Goal: Task Accomplishment & Management: Complete application form

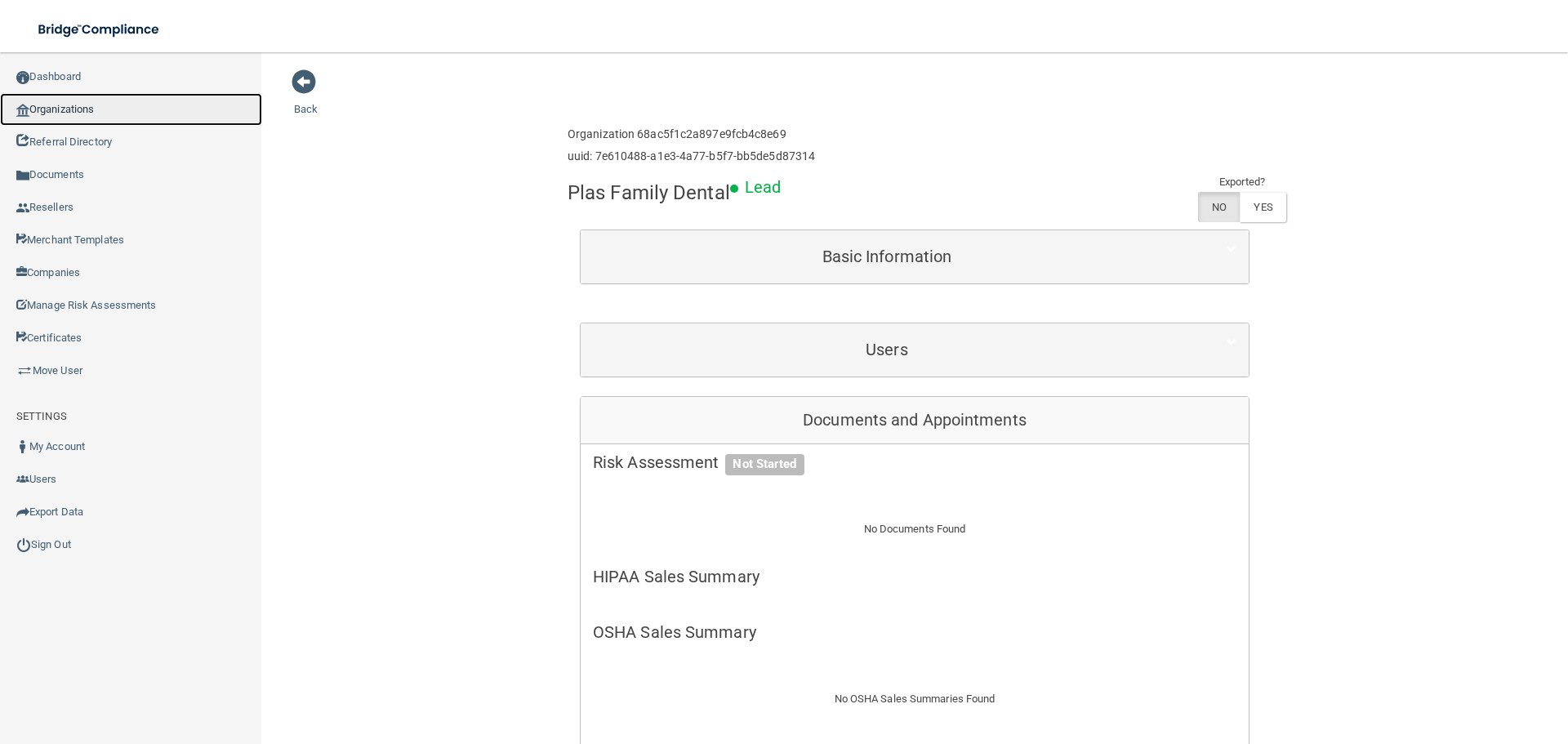
click at [54, 110] on link "Organizations" at bounding box center [131, 109] width 262 height 33
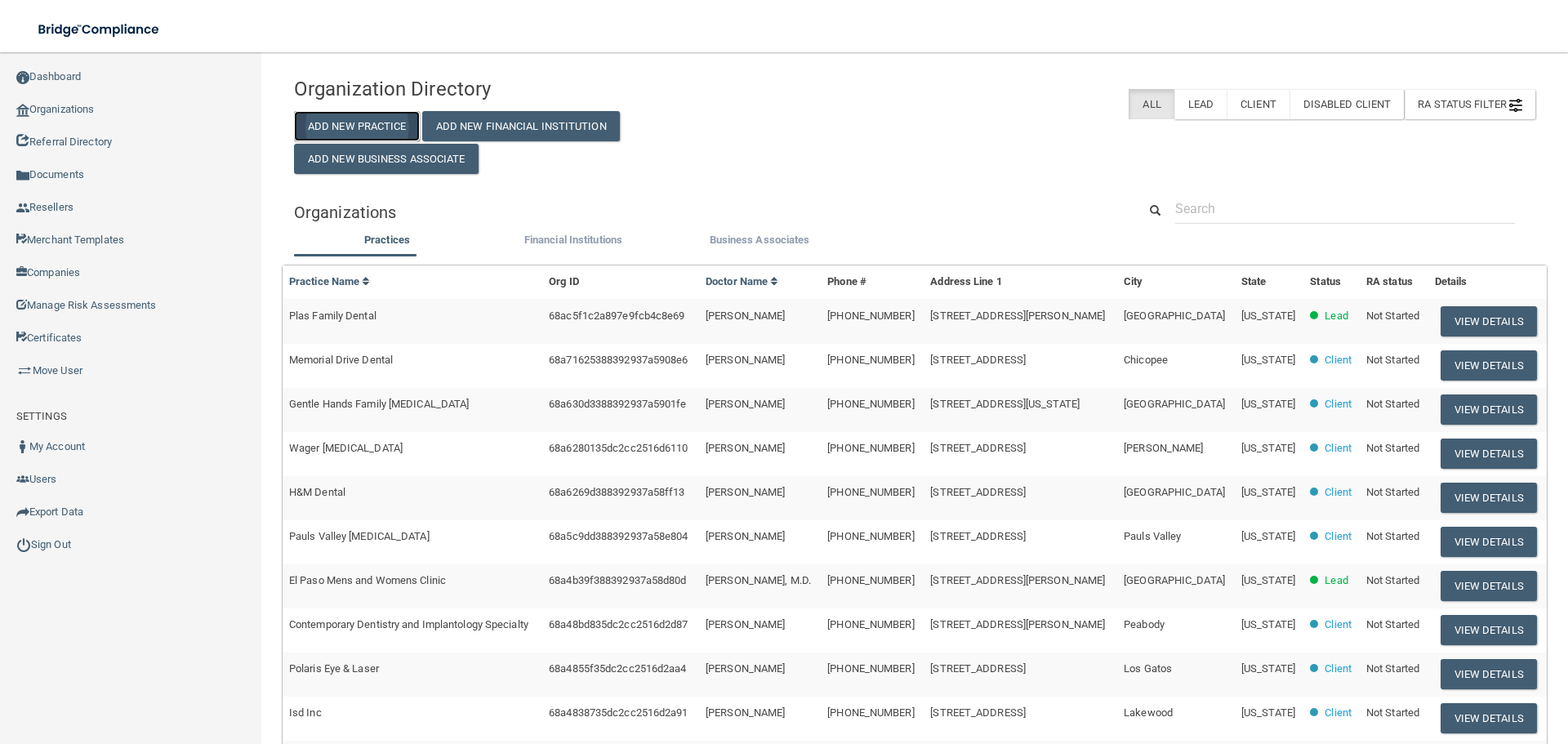
click at [347, 115] on button "Add New Practice" at bounding box center [356, 126] width 126 height 30
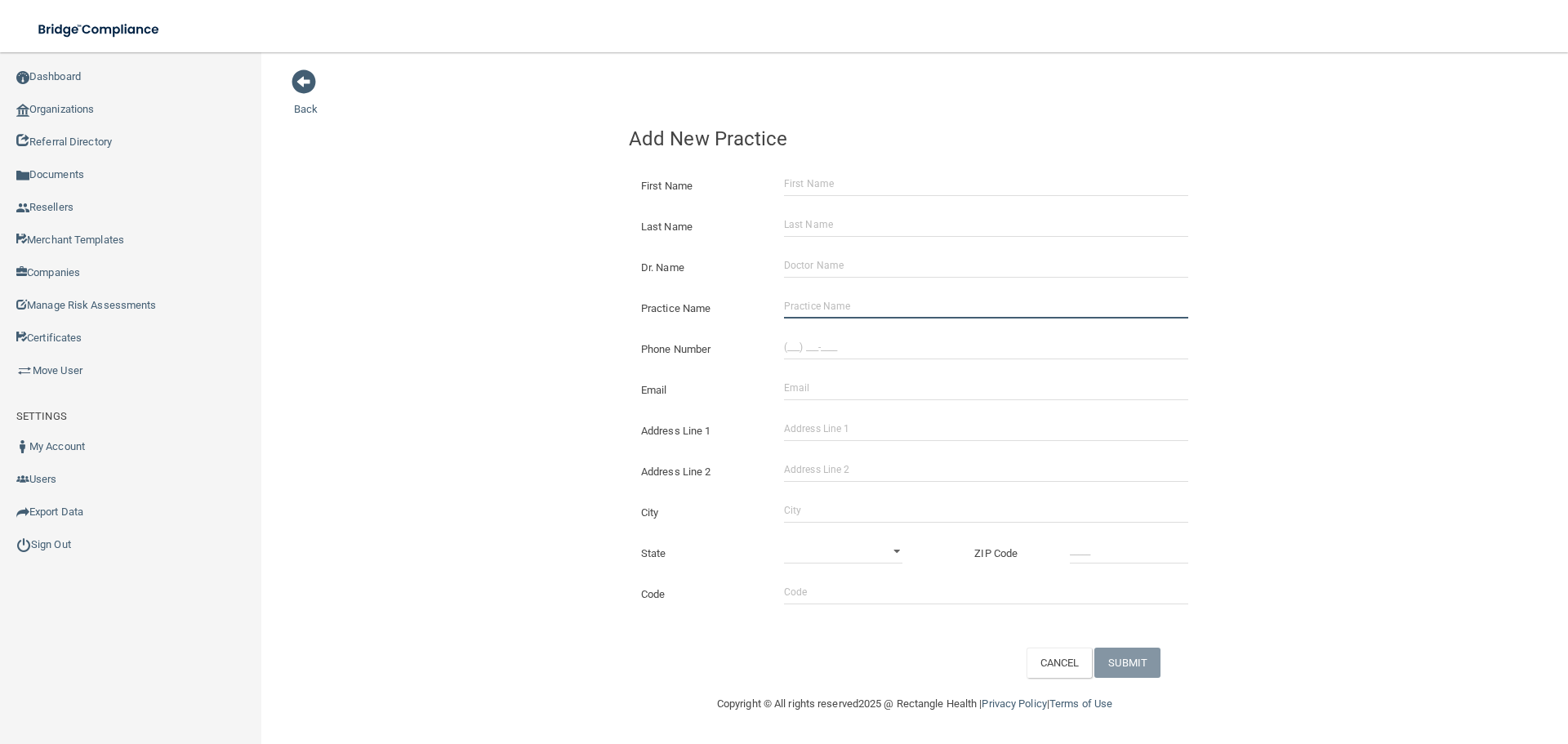
click at [866, 300] on input "Practice Name" at bounding box center [986, 306] width 404 height 25
paste input "Medical Laser Therapeutic"
type input "Medical Laser Therapeutic"
drag, startPoint x: 863, startPoint y: 343, endPoint x: 749, endPoint y: 342, distance: 114.0
click at [863, 343] on input "(___) ___-____" at bounding box center [986, 347] width 404 height 25
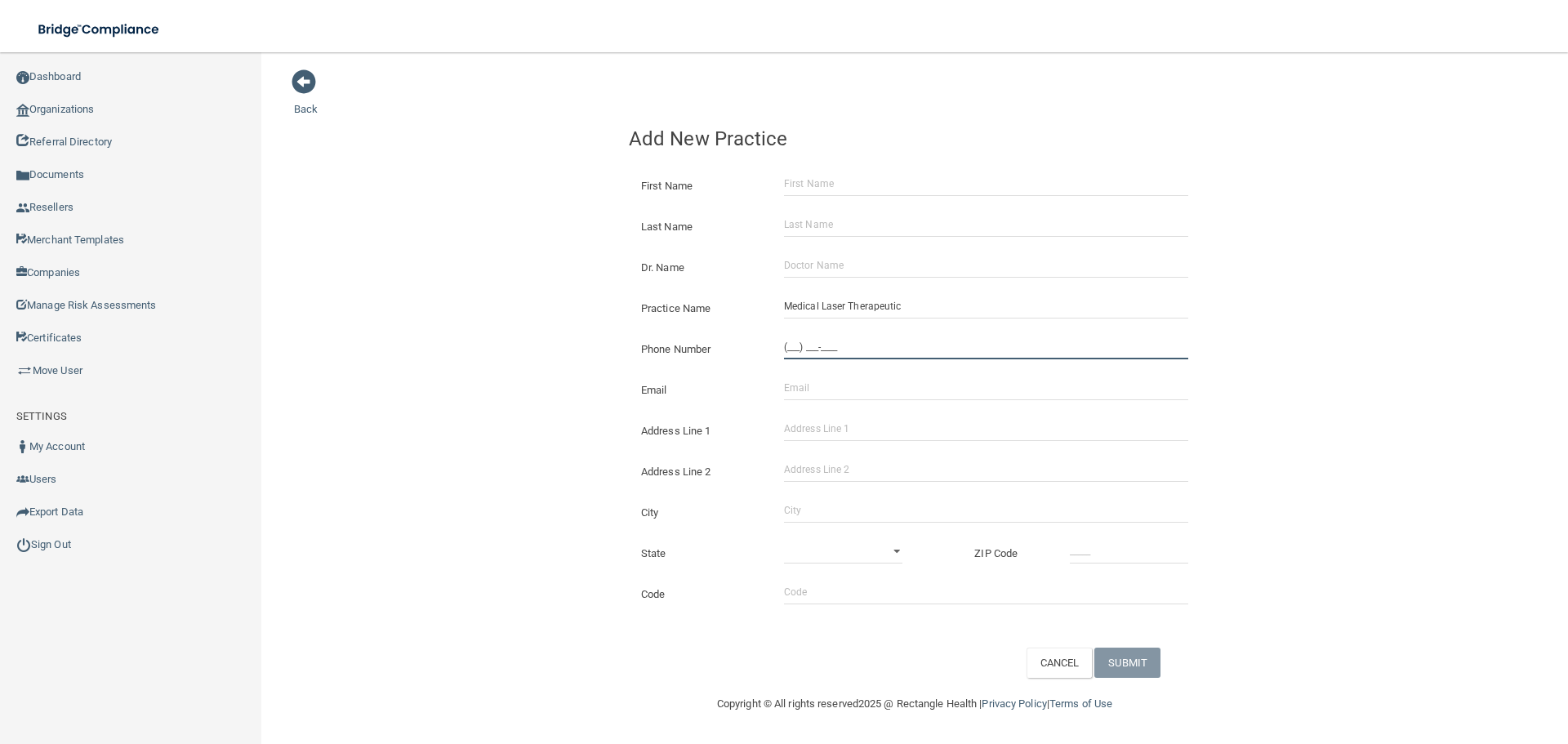
paste input "315) 724-6611"
type input "[PHONE_NUMBER]"
drag, startPoint x: 358, startPoint y: 299, endPoint x: 389, endPoint y: 319, distance: 36.9
click at [361, 300] on div "Back Add New Practice First Name Last Name Dr. Name Practice Name Medical Laser…" at bounding box center [914, 373] width 1241 height 609
click at [888, 437] on input "Address Line 1" at bounding box center [986, 429] width 404 height 25
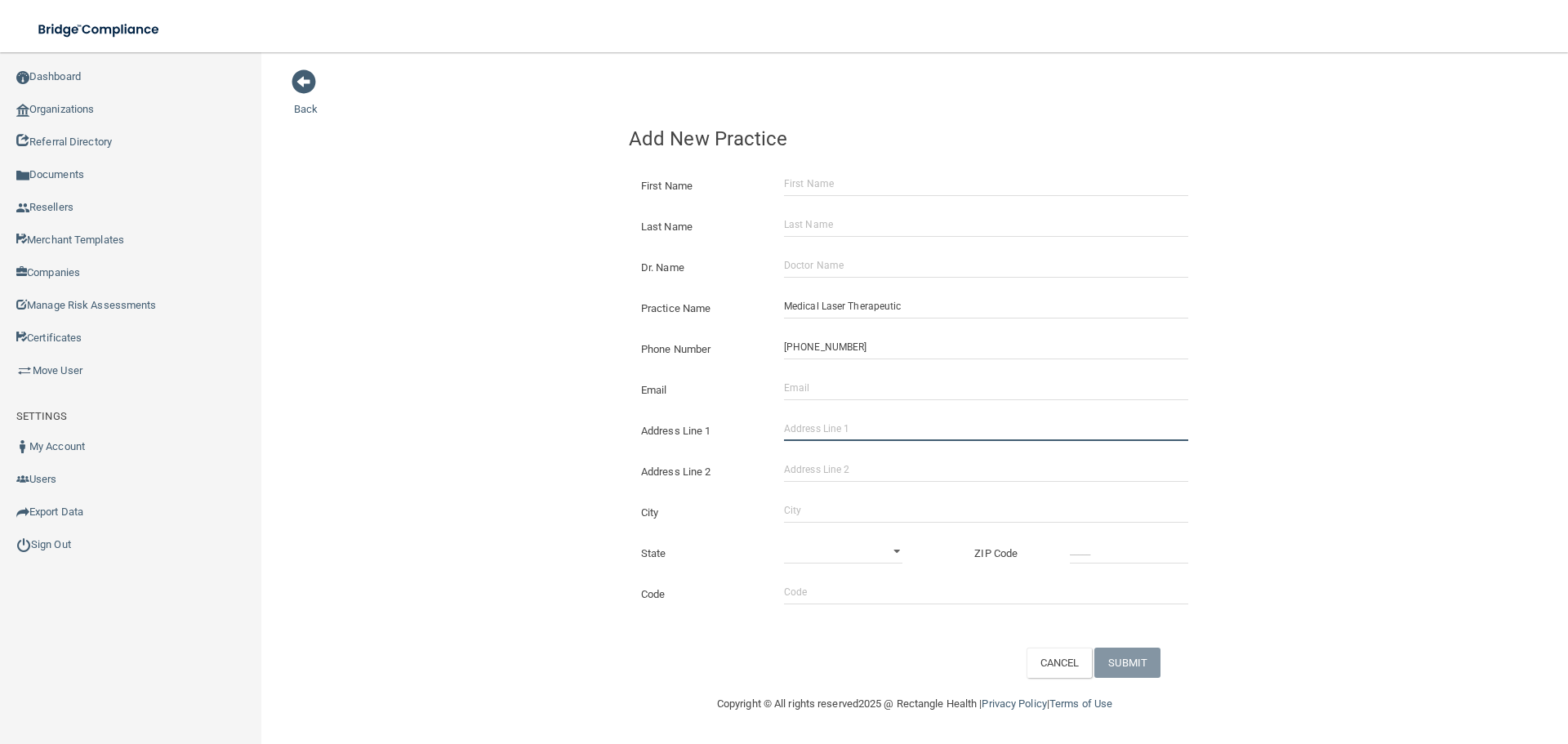
paste input "[STREET_ADDRESS][PERSON_NAME]"
type input "[STREET_ADDRESS][PERSON_NAME]"
click at [833, 510] on input "City" at bounding box center [986, 510] width 404 height 25
type input "[GEOGRAPHIC_DATA]"
click at [800, 549] on select "[US_STATE] [US_STATE] [US_STATE] [US_STATE] [US_STATE] [US_STATE] [US_STATE] [U…" at bounding box center [843, 551] width 118 height 25
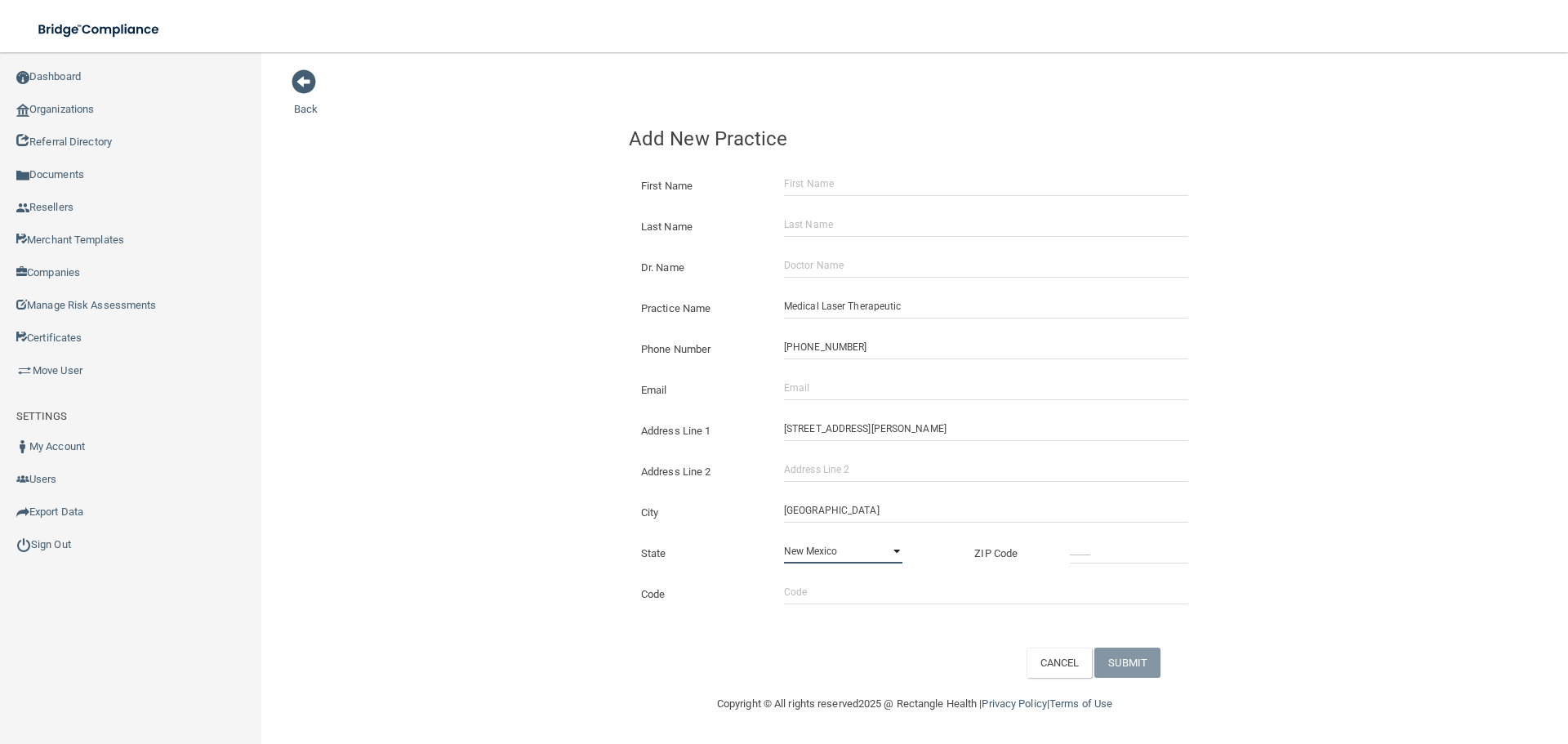
click at [784, 539] on select "[US_STATE] [US_STATE] [US_STATE] [US_STATE] [US_STATE] [US_STATE] [US_STATE] [U…" at bounding box center [843, 551] width 118 height 25
click at [848, 541] on select "[US_STATE] [US_STATE] [US_STATE] [US_STATE] [US_STATE] [US_STATE] [US_STATE] [U…" at bounding box center [843, 551] width 118 height 25
select select "32"
click at [784, 539] on select "[US_STATE] [US_STATE] [US_STATE] [US_STATE] [US_STATE] [US_STATE] [US_STATE] [U…" at bounding box center [843, 551] width 118 height 25
click at [1139, 553] on input "_____" at bounding box center [1129, 551] width 118 height 25
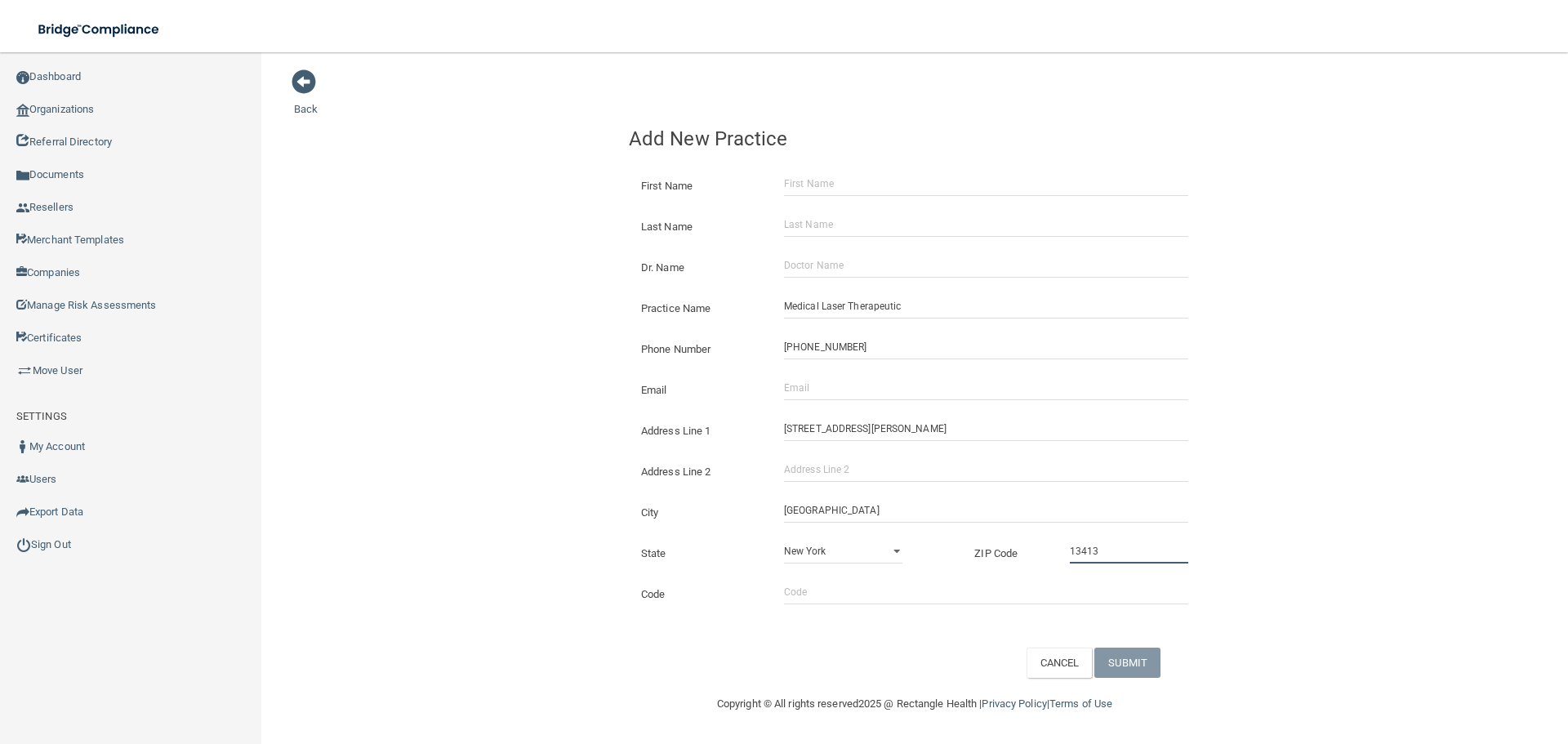
type input "13413"
click at [377, 516] on div "Back Add New Practice First Name Last Name Dr. Name Practice Name Medical Laser…" at bounding box center [914, 373] width 1241 height 609
drag, startPoint x: 941, startPoint y: 399, endPoint x: 862, endPoint y: 399, distance: 79.0
click at [941, 399] on input "Email" at bounding box center [986, 388] width 404 height 25
paste input "[EMAIL_ADDRESS][DOMAIN_NAME]"
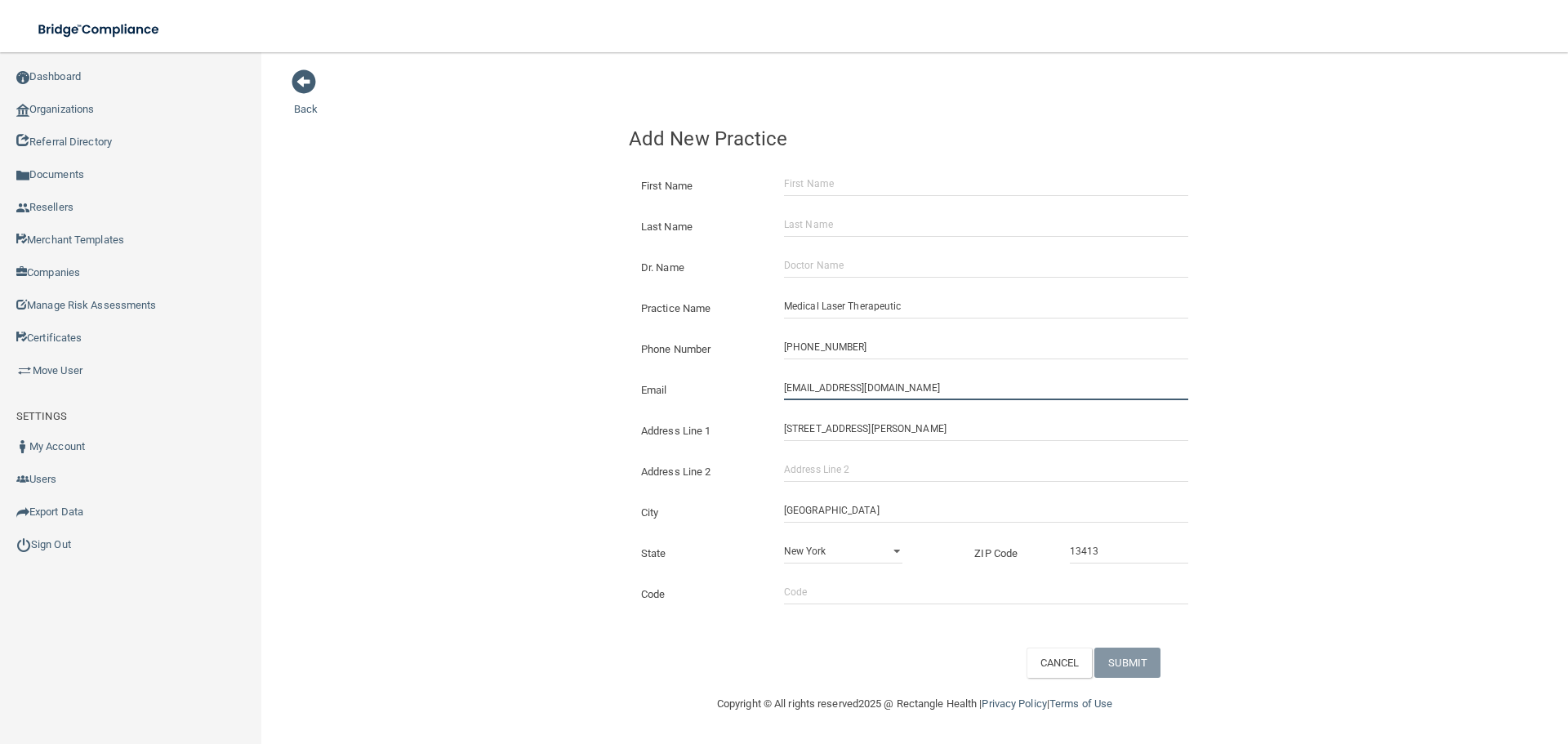
type input "[EMAIL_ADDRESS][DOMAIN_NAME]"
click at [596, 383] on div "Back Add New Practice First Name Last Name Dr. Name Practice Name Medical Laser…" at bounding box center [914, 373] width 1241 height 609
click at [923, 278] on div "Dr. Name" at bounding box center [914, 262] width 596 height 41
click at [861, 267] on input "Dr. Name" at bounding box center [986, 266] width 404 height 25
paste input "Select Item 1 [PERSON_NAME]"
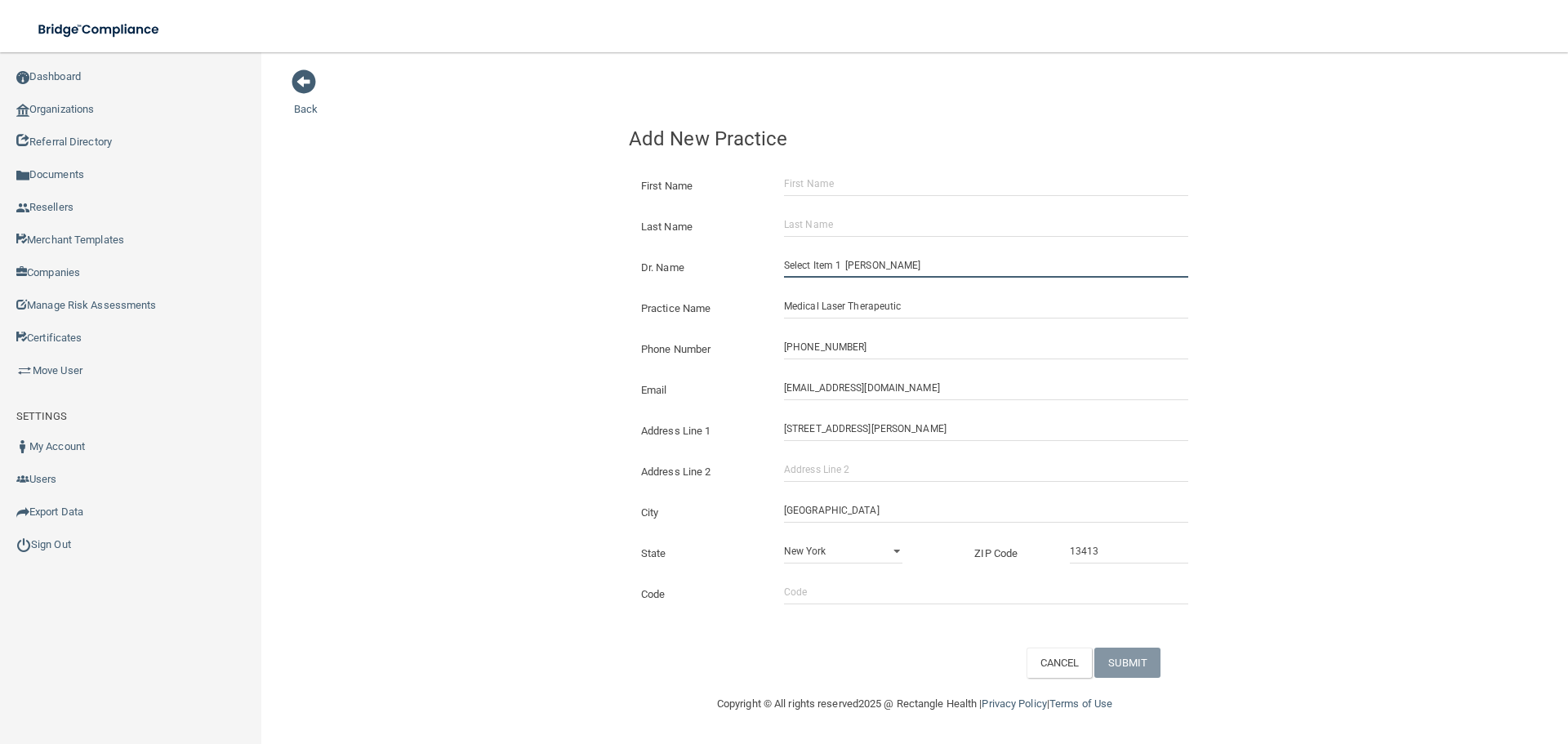
drag, startPoint x: 866, startPoint y: 267, endPoint x: 749, endPoint y: 264, distance: 117.0
click at [749, 253] on div "Dr. Name Select Item 1 [PERSON_NAME]" at bounding box center [914, 253] width 572 height 0
click at [816, 253] on input "[PERSON_NAME]" at bounding box center [986, 266] width 404 height 25
click at [814, 267] on input "[PERSON_NAME]" at bounding box center [986, 266] width 404 height 25
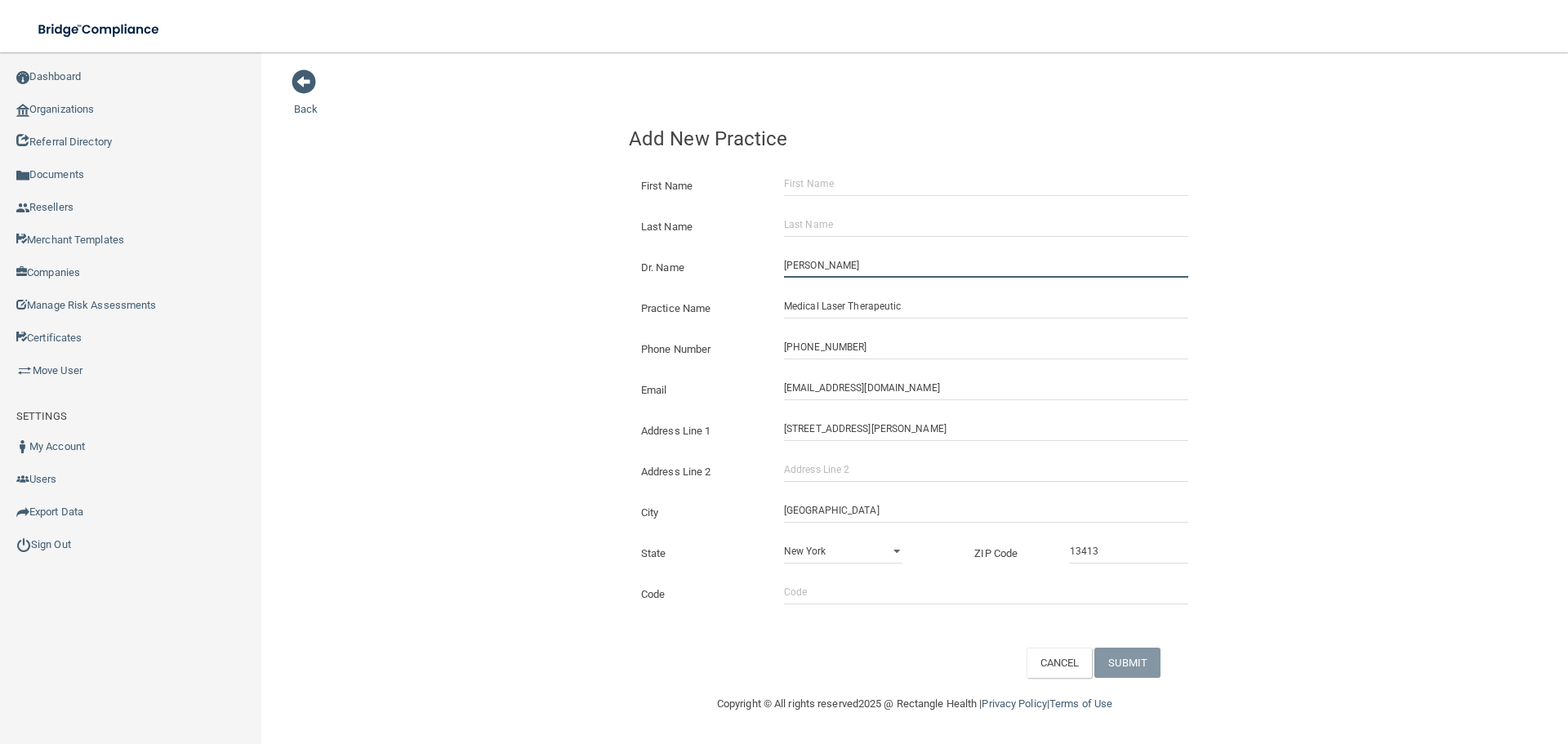
click at [814, 267] on input "[PERSON_NAME]" at bounding box center [986, 266] width 404 height 25
type input "[PERSON_NAME]"
click at [833, 181] on input "First Name" at bounding box center [986, 184] width 404 height 25
paste input "[PERSON_NAME]"
type input "[PERSON_NAME]"
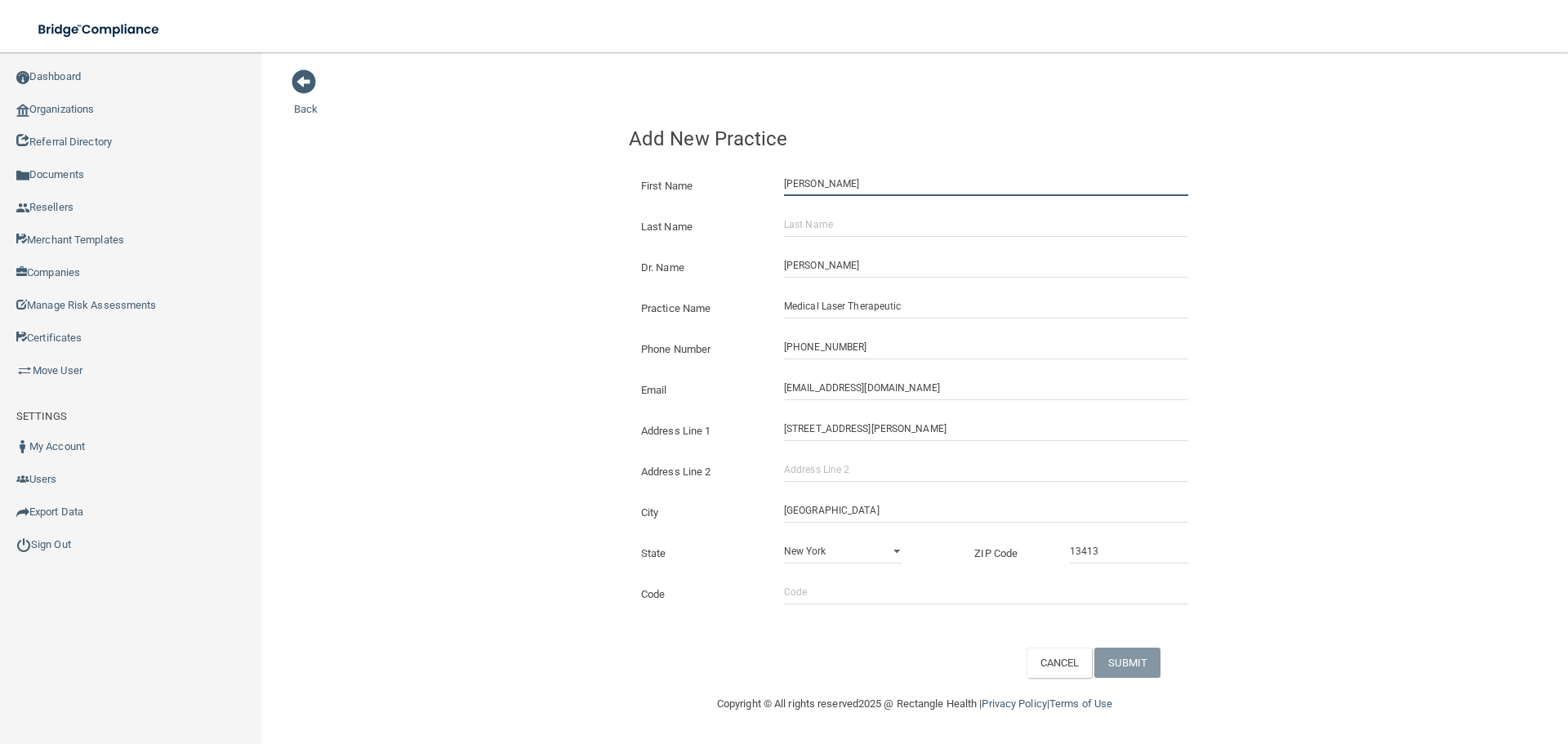
click at [833, 181] on input "[PERSON_NAME]" at bounding box center [986, 184] width 404 height 25
paste input "[PERSON_NAME]"
click at [823, 186] on input "[PERSON_NAME]" at bounding box center [986, 184] width 404 height 25
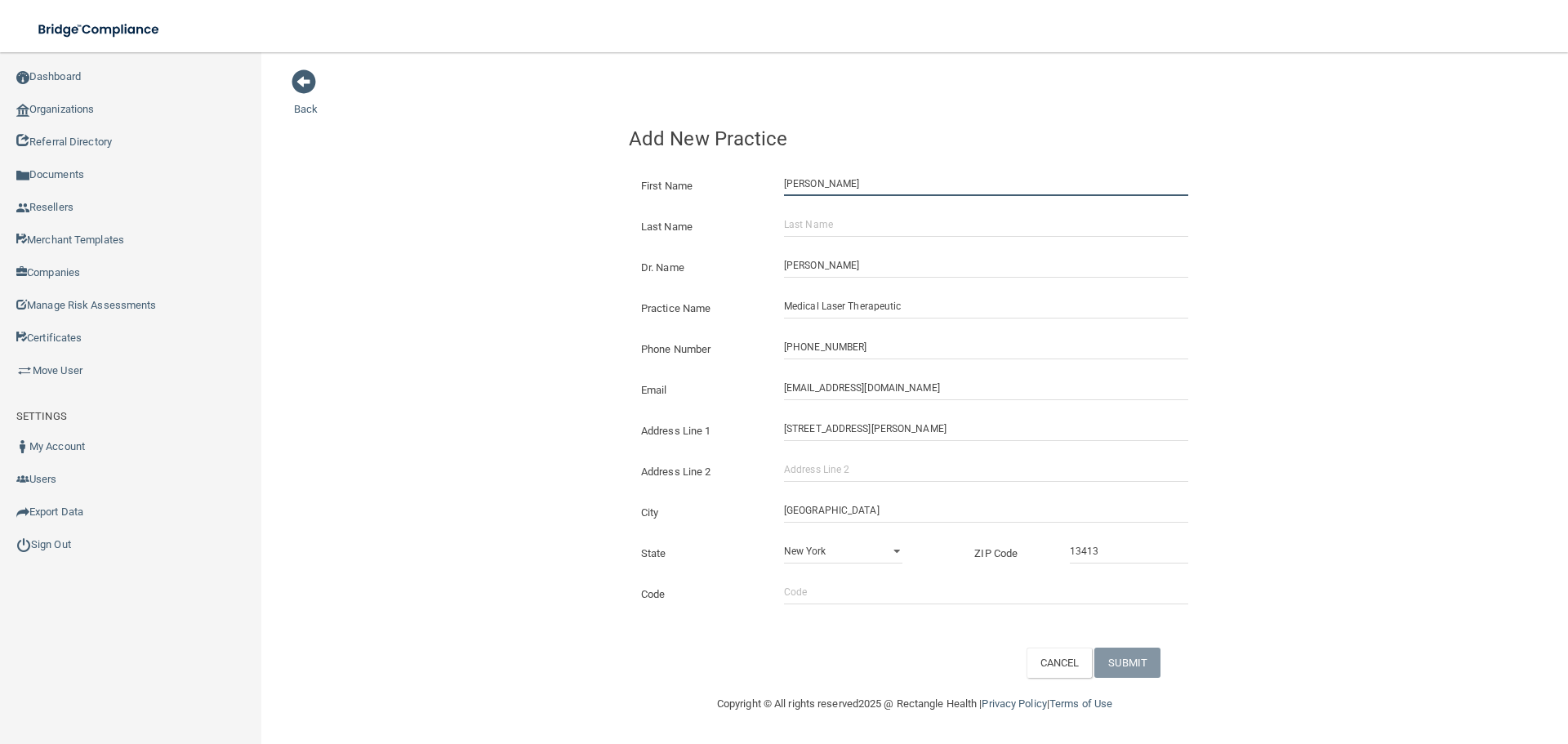
type input "[PERSON_NAME]"
click at [832, 221] on input "Last Name" at bounding box center [986, 225] width 404 height 25
paste input "[PERSON_NAME]"
type input "[PERSON_NAME]"
drag, startPoint x: 450, startPoint y: 193, endPoint x: 1103, endPoint y: 461, distance: 705.9
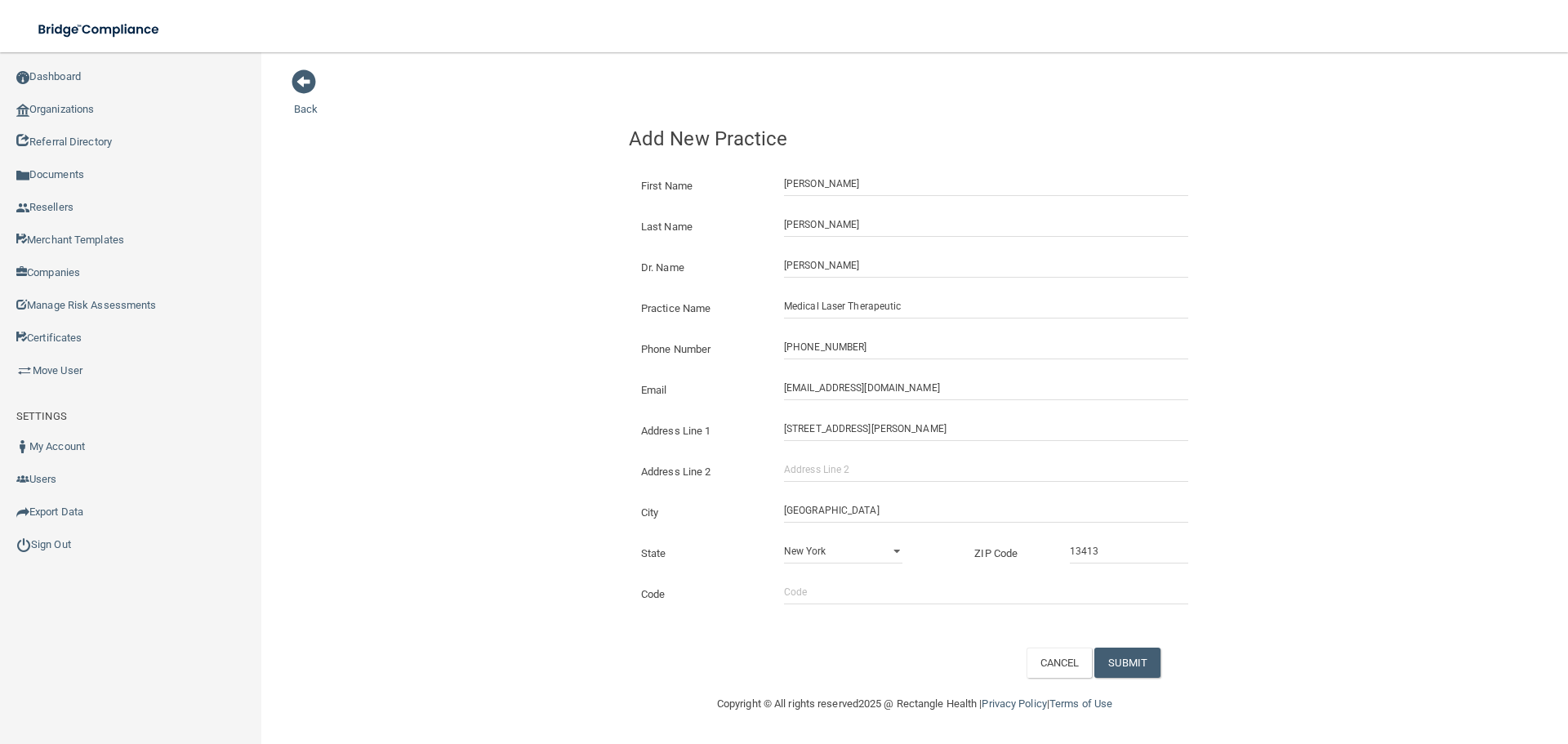
click at [582, 247] on div "Back Add New Practice First Name [PERSON_NAME] Last Name [PERSON_NAME] Dr. Name…" at bounding box center [914, 373] width 1241 height 609
click at [1126, 662] on button "SUBMIT" at bounding box center [1127, 663] width 66 height 30
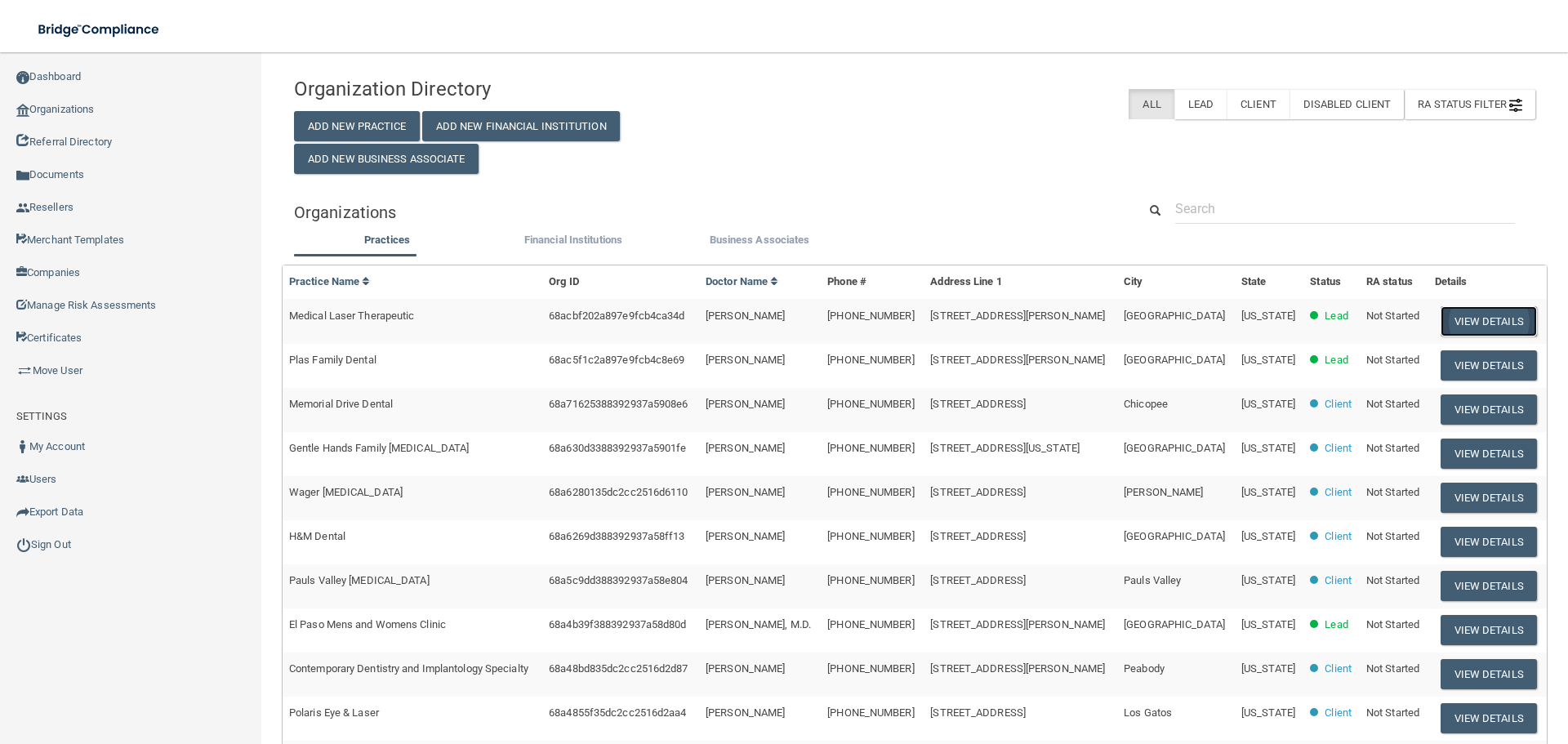
click at [1467, 329] on button "View Details" at bounding box center [1488, 321] width 96 height 30
